Goal: Check status: Check status

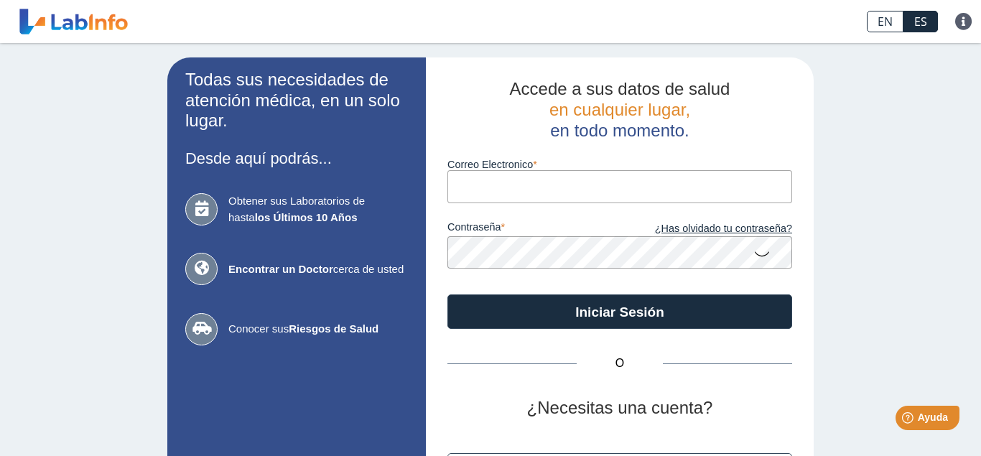
click at [463, 190] on input "Correo Electronico" at bounding box center [619, 186] width 345 height 32
click at [447, 294] on button "Iniciar Sesión" at bounding box center [619, 311] width 345 height 34
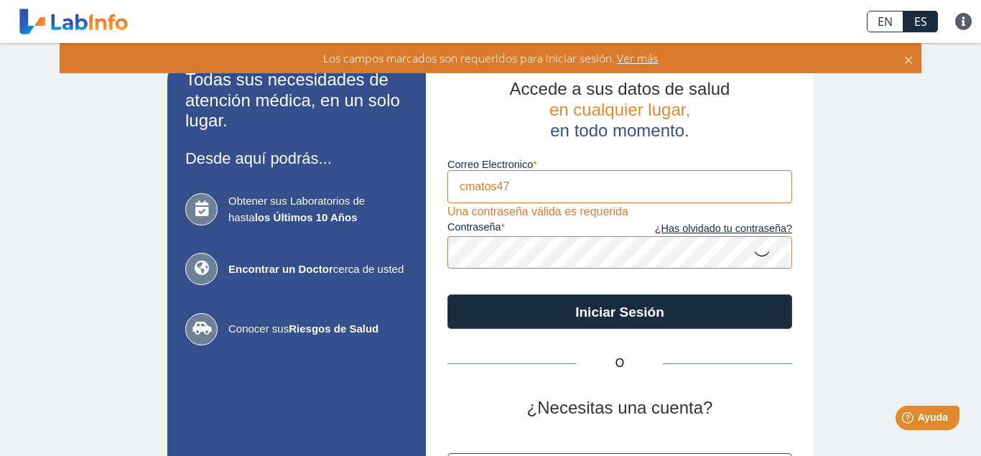
click at [447, 294] on button "Iniciar Sesión" at bounding box center [619, 311] width 345 height 34
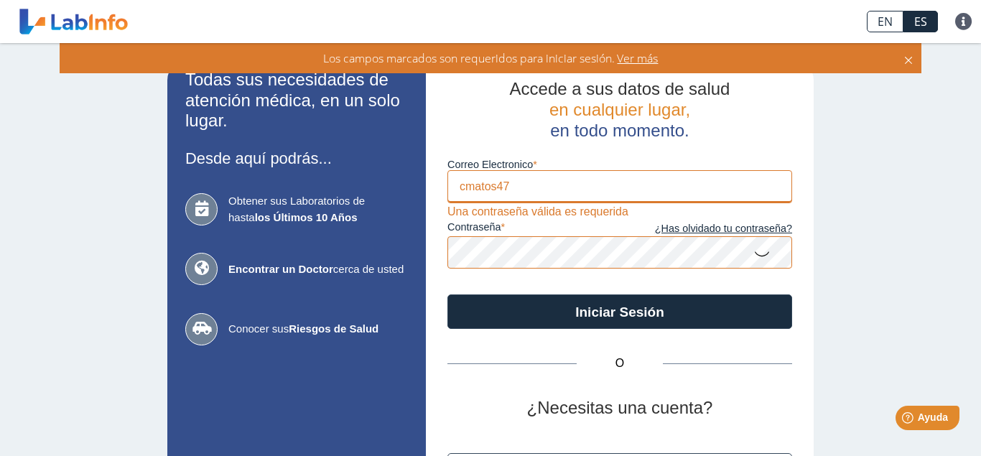
click at [508, 187] on input "cmatos47" at bounding box center [619, 186] width 345 height 32
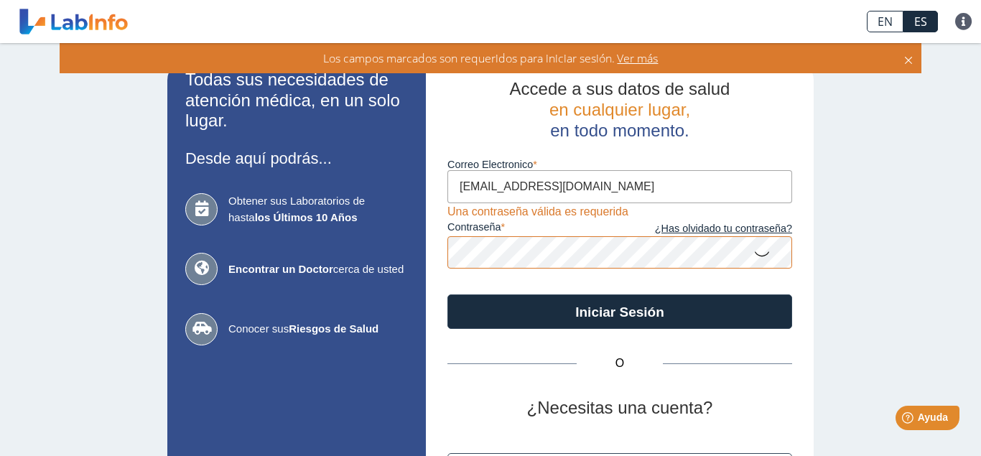
type input "[EMAIL_ADDRESS][DOMAIN_NAME]"
click at [761, 255] on icon at bounding box center [761, 253] width 17 height 28
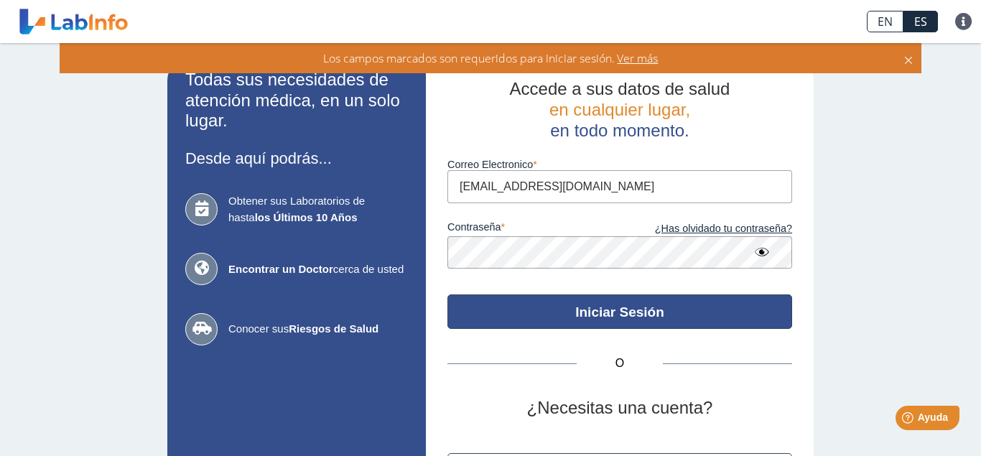
click at [600, 318] on button "Iniciar Sesión" at bounding box center [619, 311] width 345 height 34
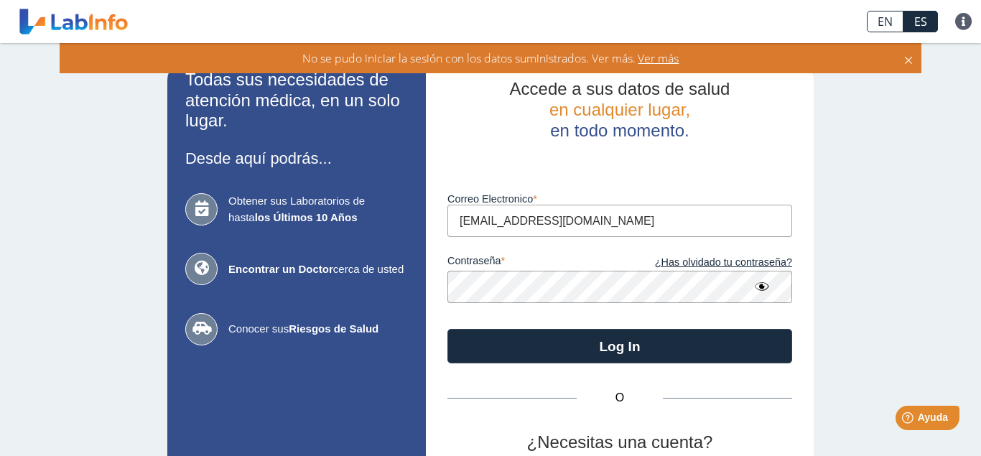
click at [764, 286] on icon at bounding box center [761, 287] width 17 height 26
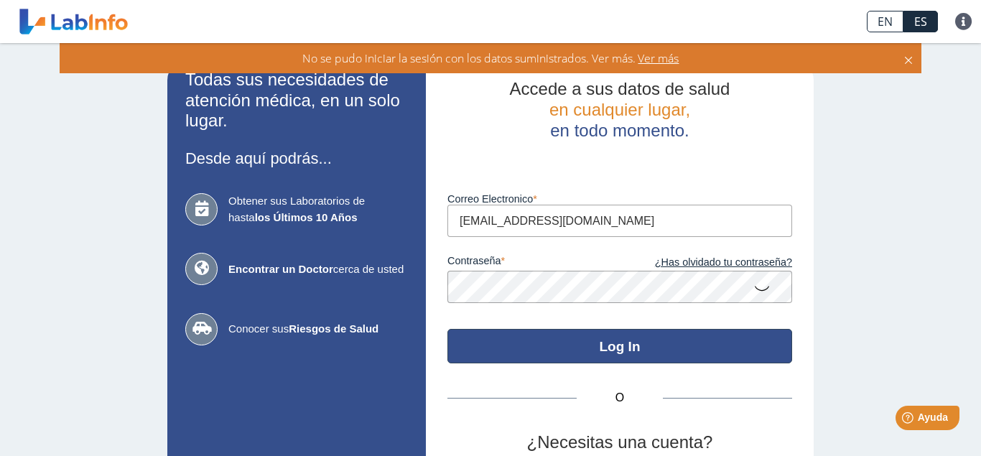
click at [609, 350] on button "Log In" at bounding box center [619, 346] width 345 height 34
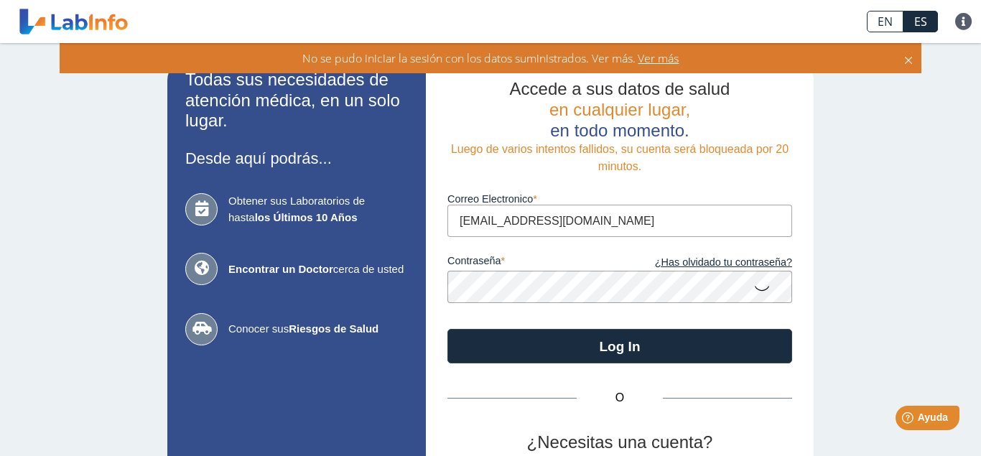
click at [762, 290] on icon at bounding box center [761, 288] width 17 height 28
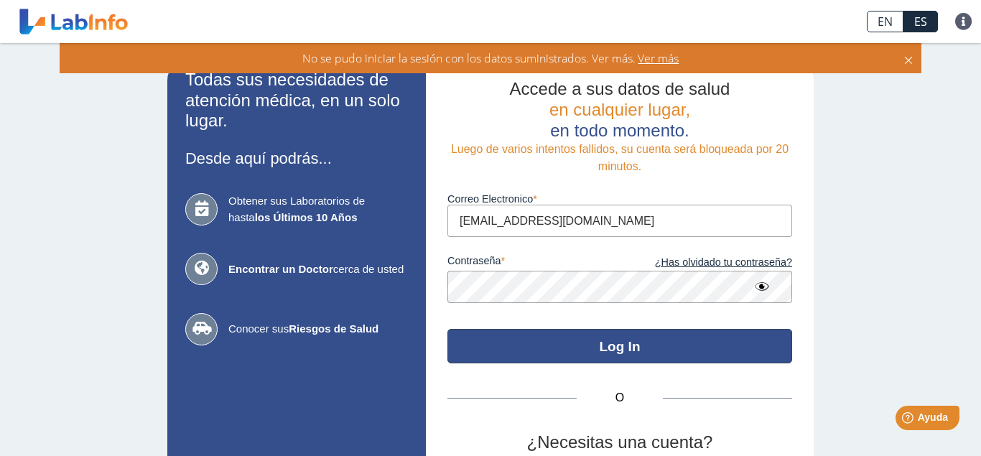
click at [608, 350] on button "Log In" at bounding box center [619, 346] width 345 height 34
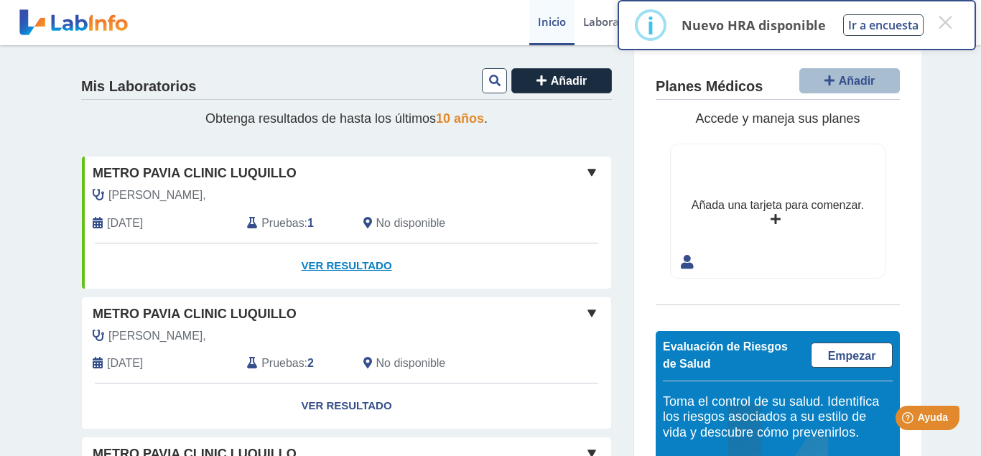
click at [343, 265] on link "Ver Resultado" at bounding box center [346, 265] width 529 height 45
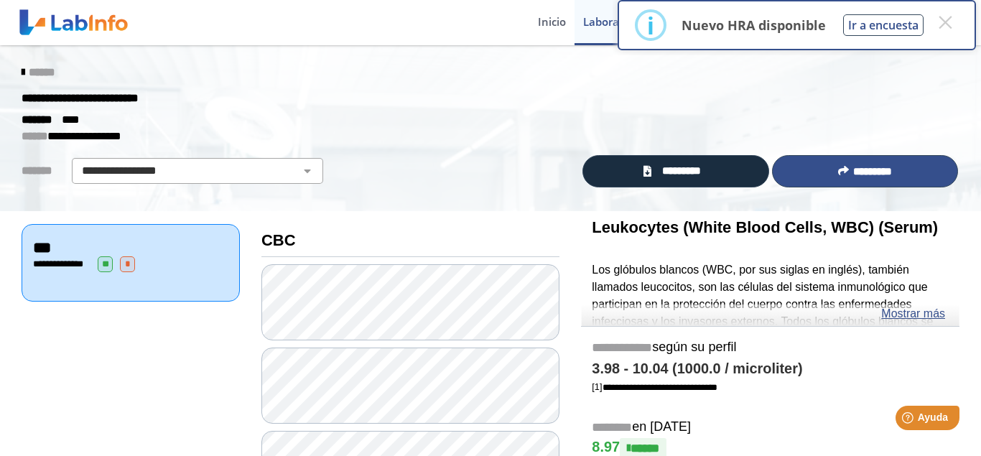
click at [844, 170] on button "*********" at bounding box center [865, 171] width 186 height 32
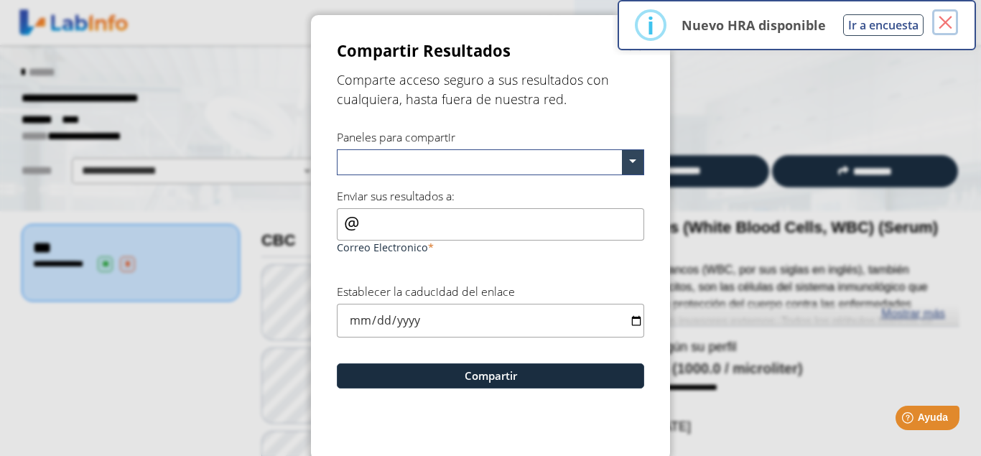
click at [941, 22] on button "×" at bounding box center [945, 22] width 26 height 26
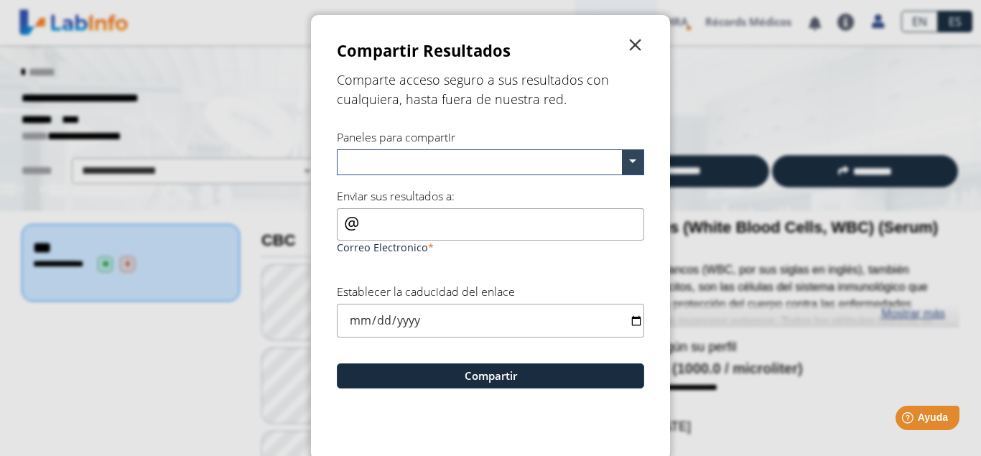
click at [632, 47] on span "" at bounding box center [635, 45] width 17 height 17
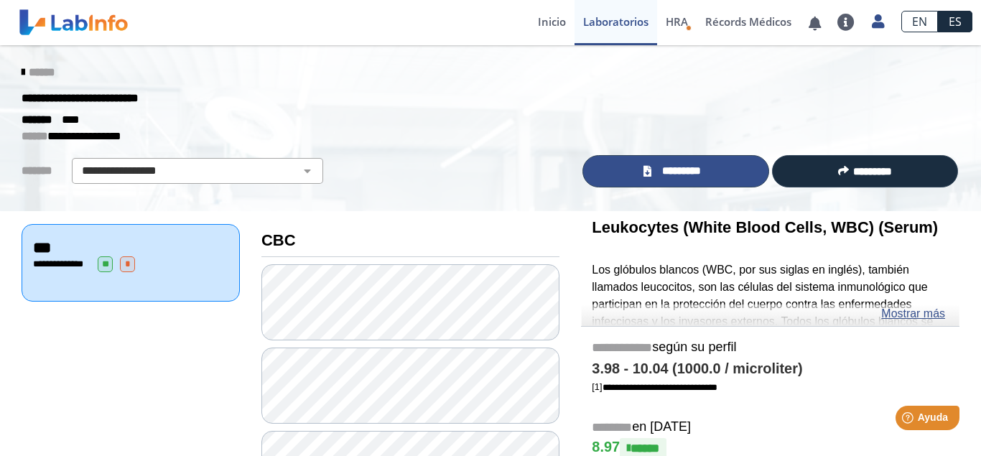
click at [648, 173] on icon at bounding box center [647, 171] width 8 height 11
